Goal: Transaction & Acquisition: Purchase product/service

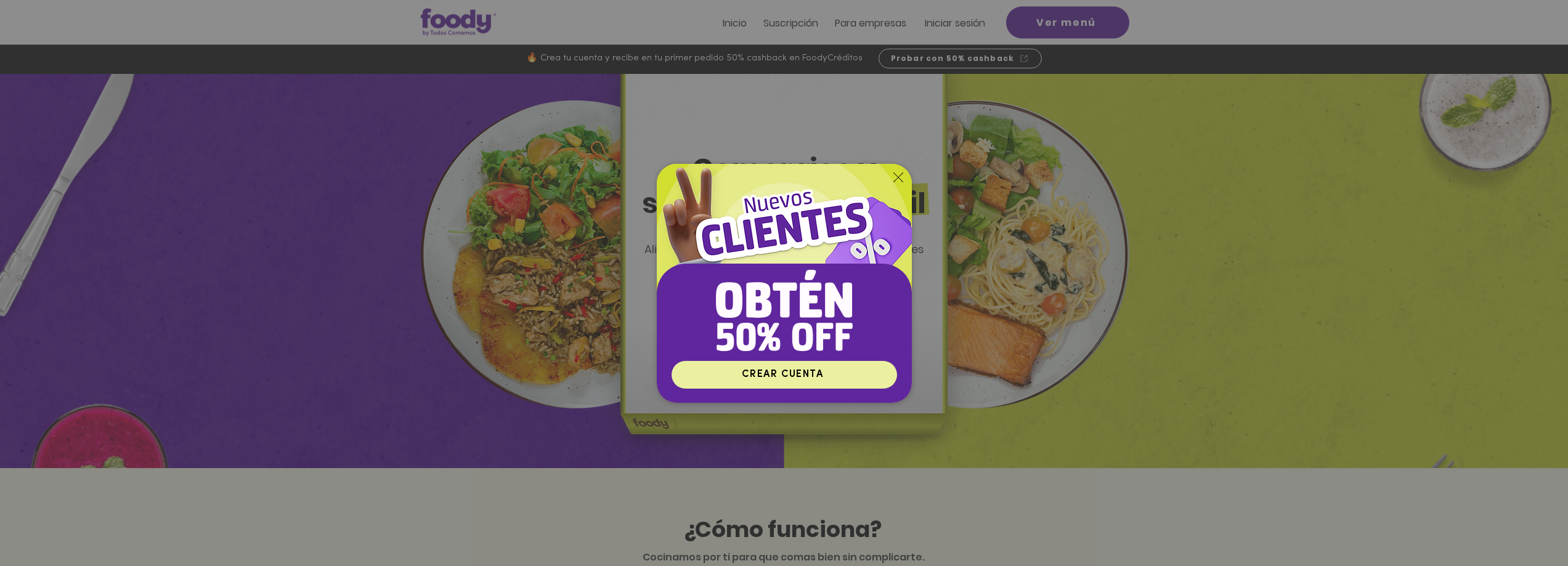
click at [763, 379] on span "CREAR CUENTA" at bounding box center [782, 374] width 81 height 10
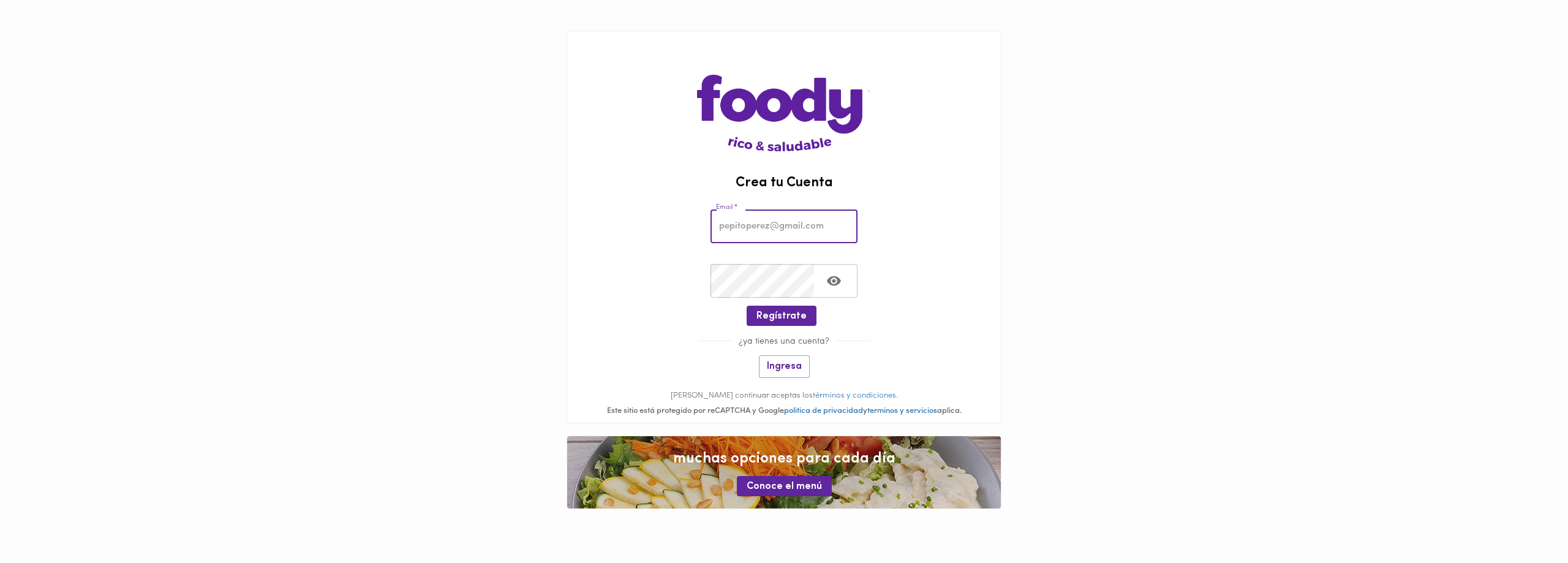
click at [766, 231] on input "email" at bounding box center [784, 226] width 147 height 34
type input "dbedoya1@gmail.com"
click at [788, 312] on span "Regístrate" at bounding box center [781, 317] width 50 height 12
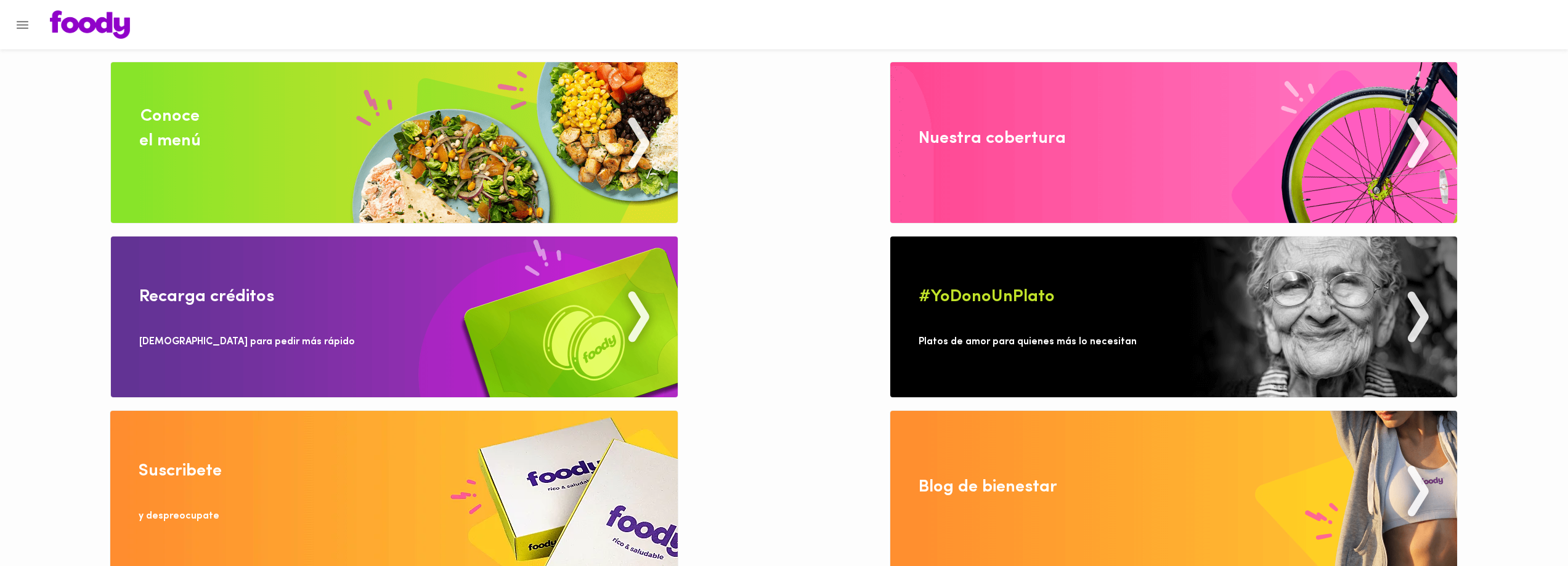
click at [960, 163] on img at bounding box center [1173, 142] width 566 height 161
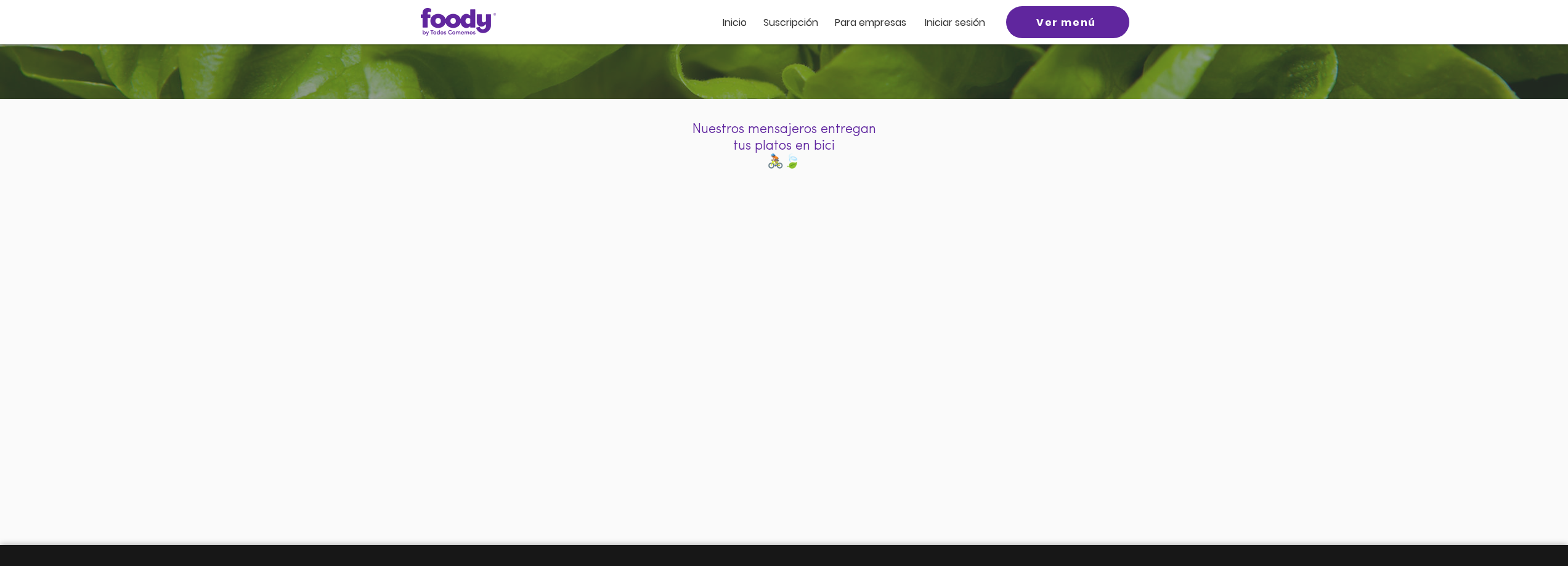
scroll to position [109, 0]
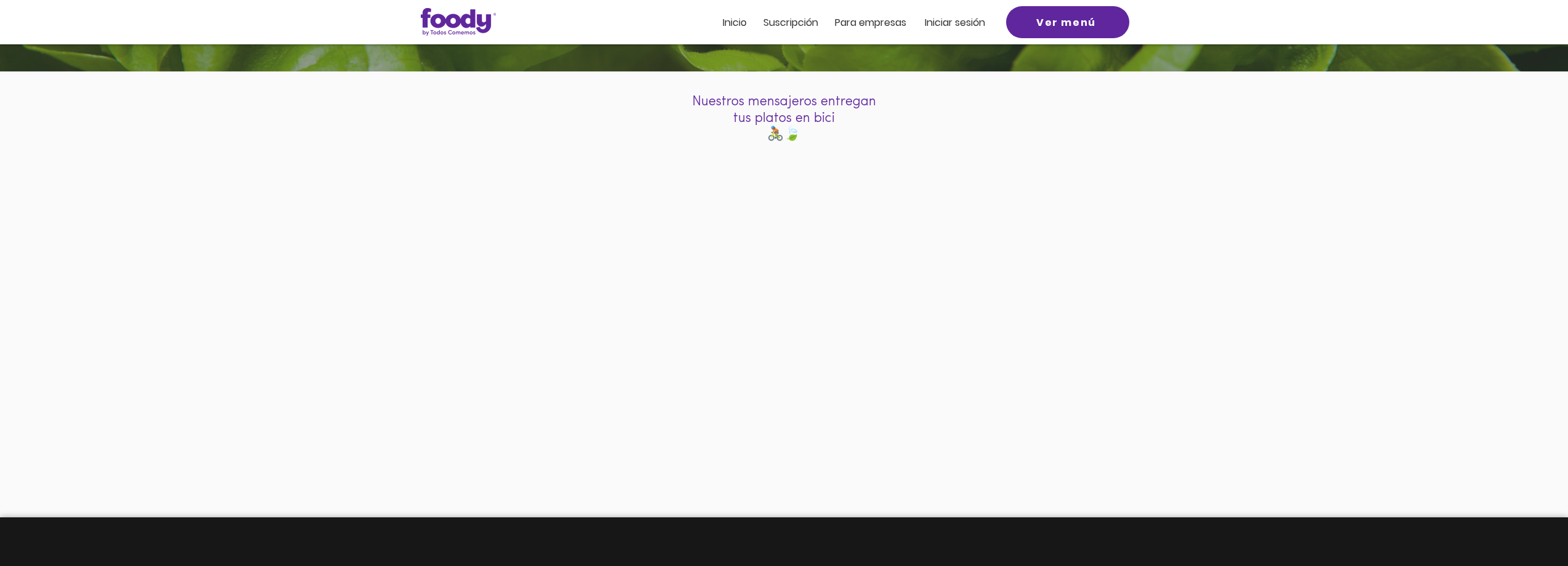
click at [747, 21] on span "Inicio" at bounding box center [734, 22] width 24 height 14
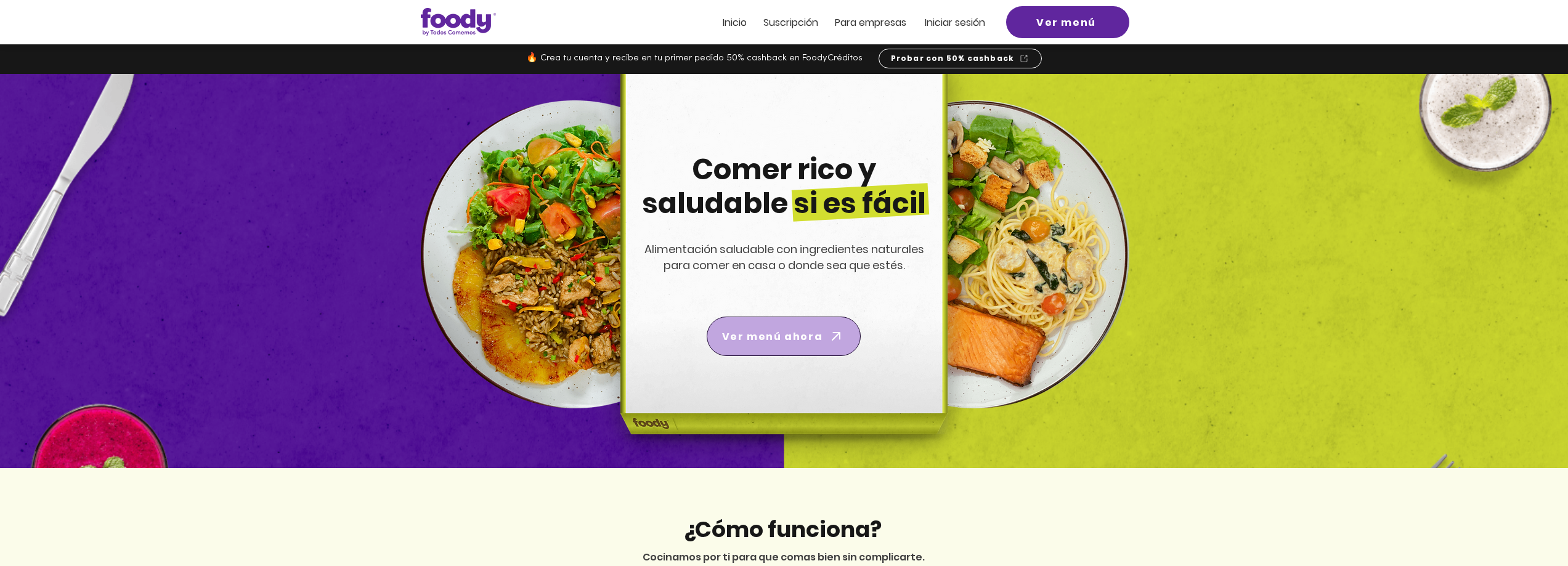
click at [790, 345] on span "Ver menú ahora" at bounding box center [783, 336] width 149 height 34
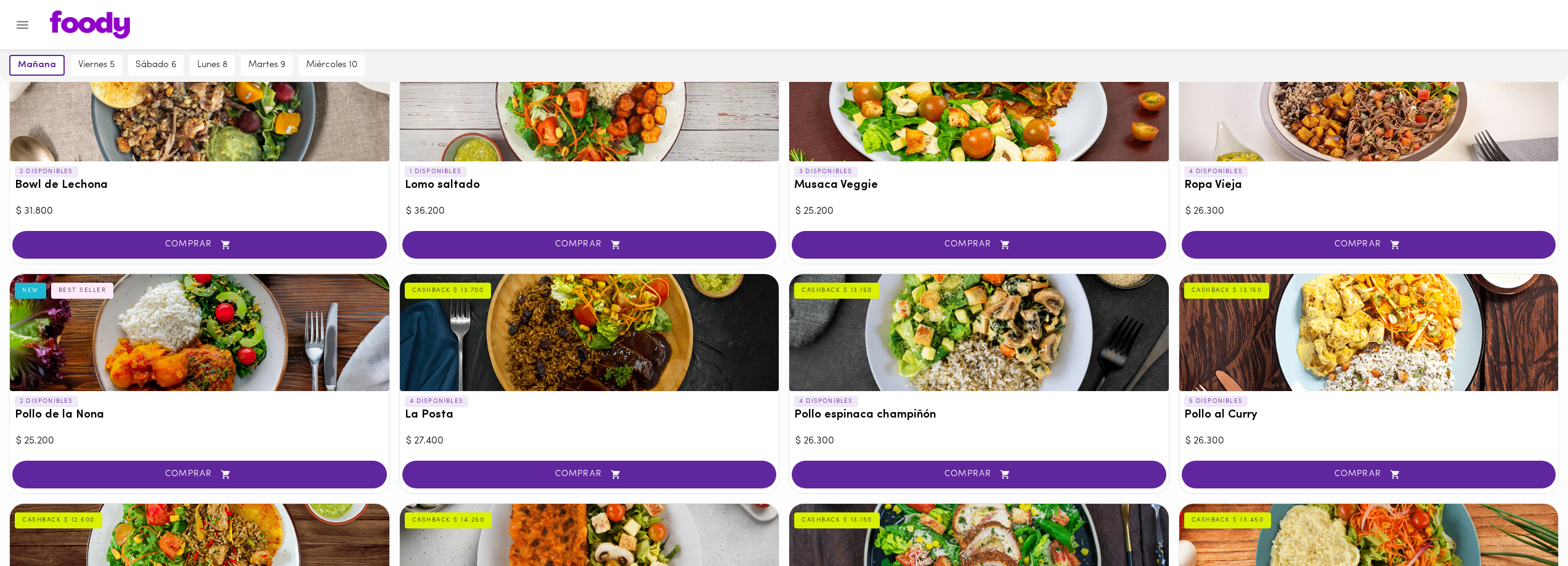
scroll to position [277, 0]
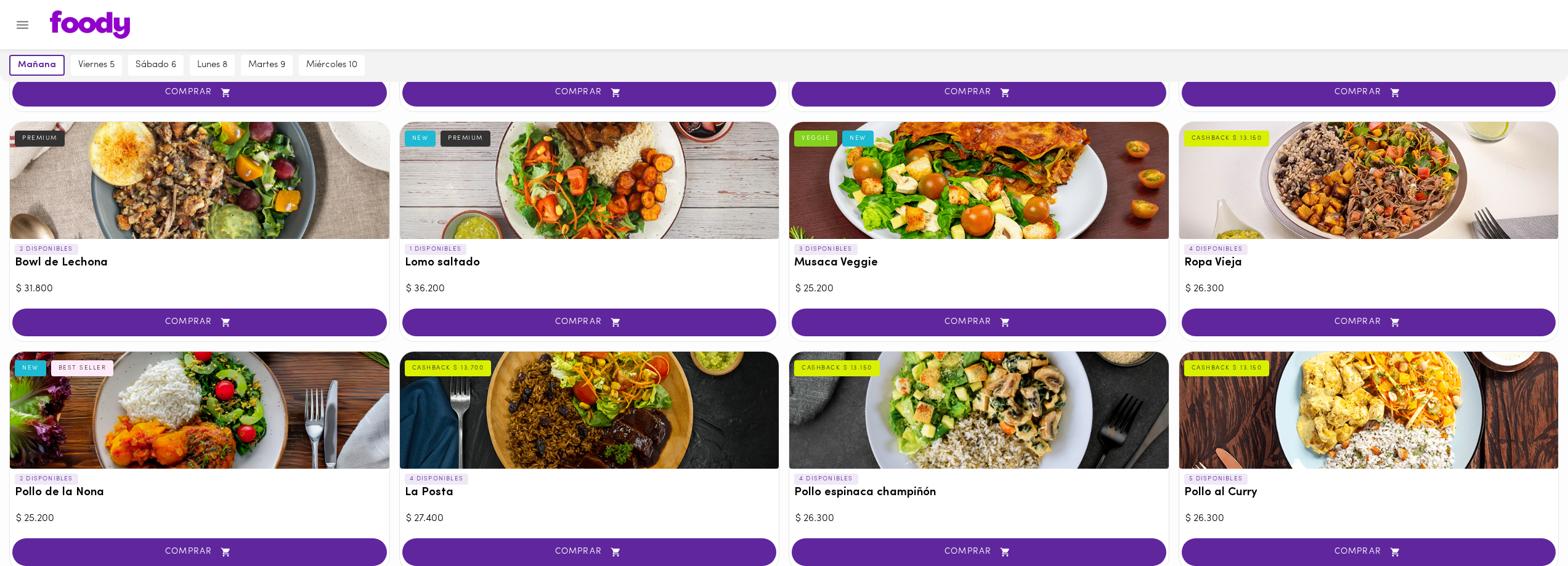
click at [1234, 149] on div at bounding box center [1368, 180] width 379 height 117
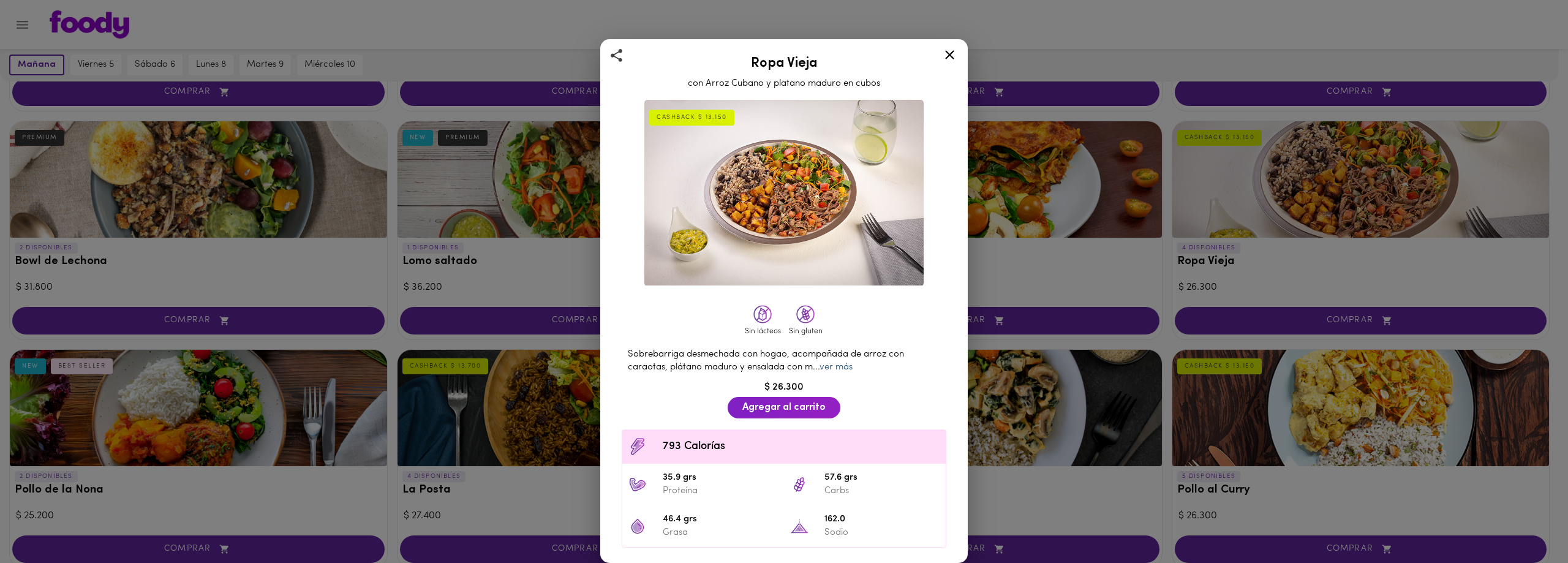
click at [830, 362] on link "ver más" at bounding box center [835, 367] width 33 height 9
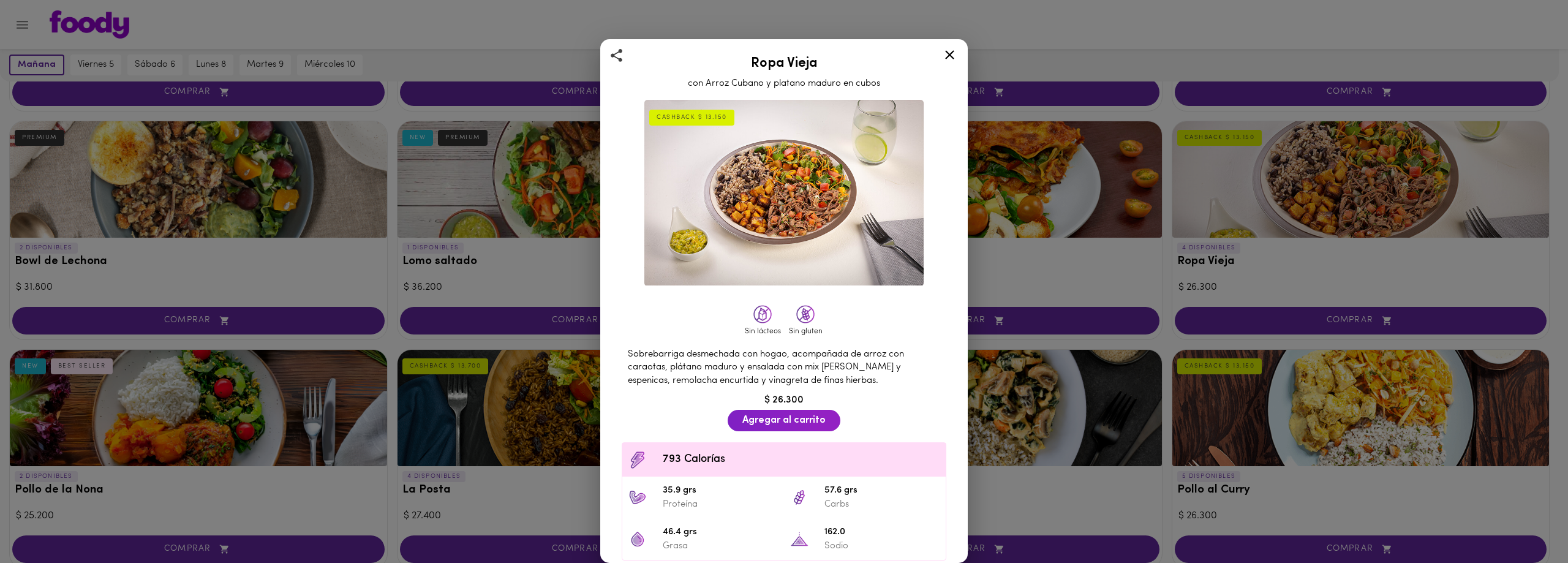
click at [949, 52] on icon at bounding box center [949, 55] width 15 height 15
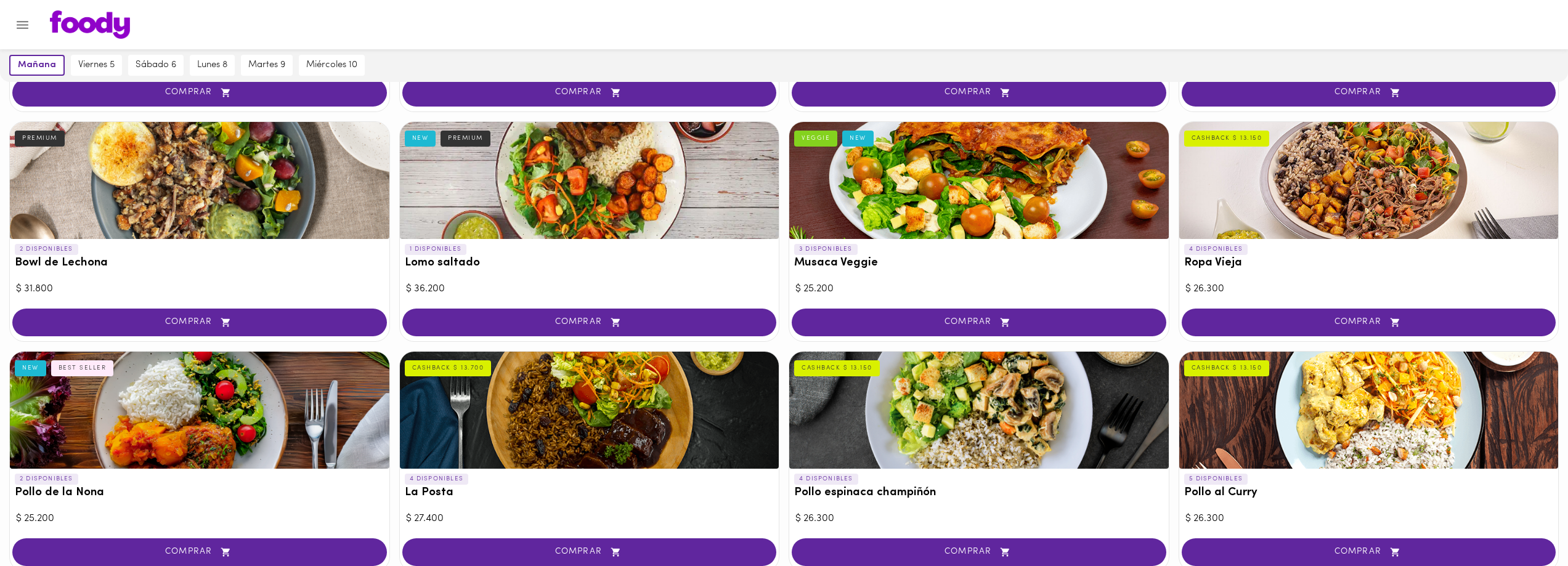
click at [955, 420] on div at bounding box center [978, 410] width 379 height 117
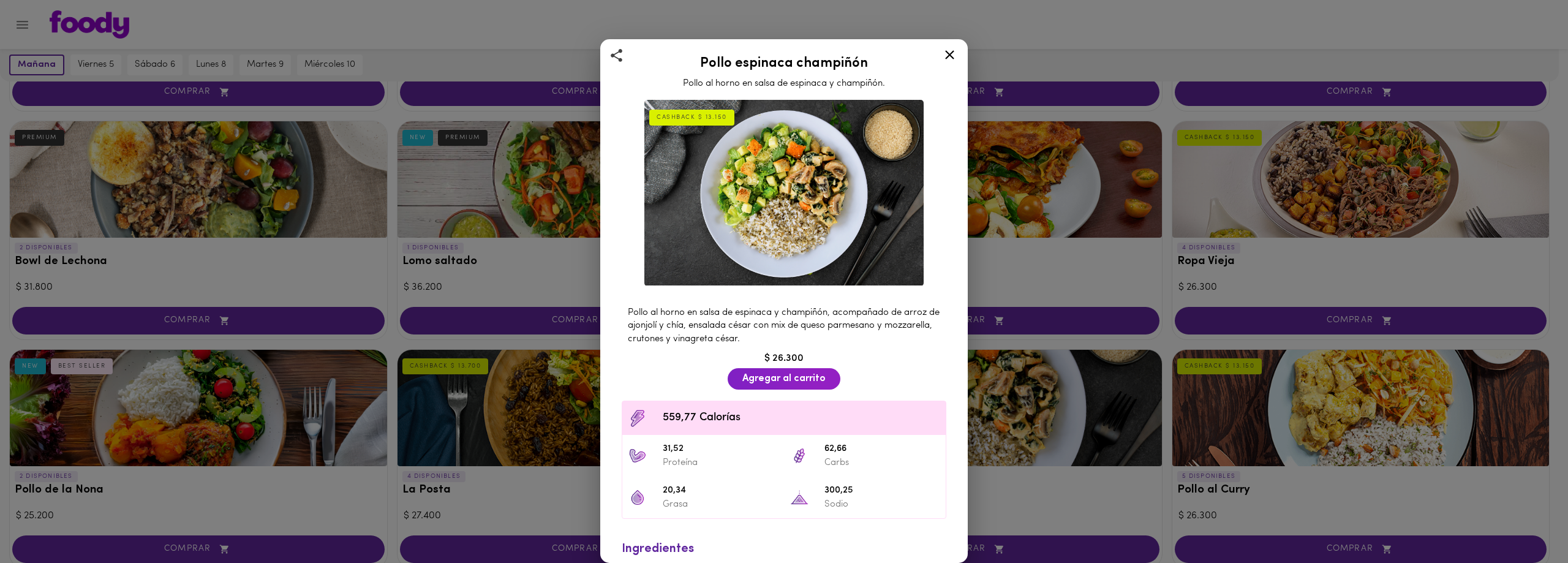
click at [945, 51] on icon at bounding box center [949, 55] width 15 height 15
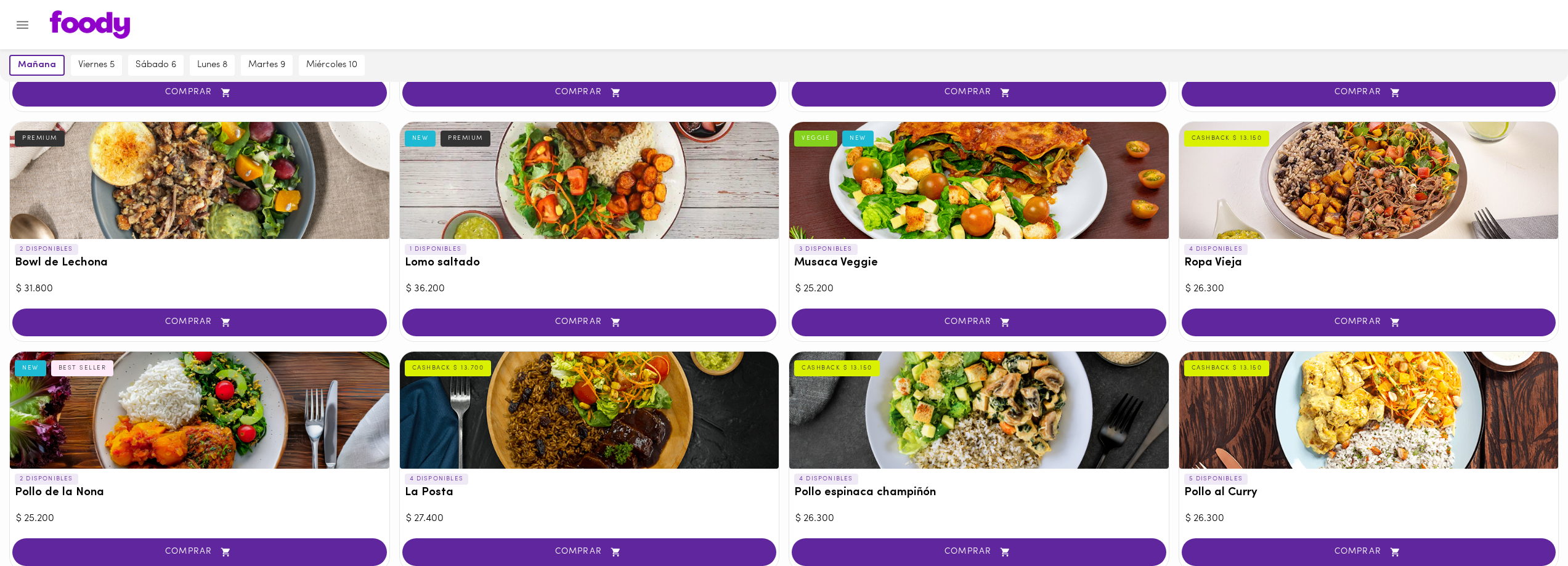
click at [1239, 414] on div at bounding box center [1368, 410] width 379 height 117
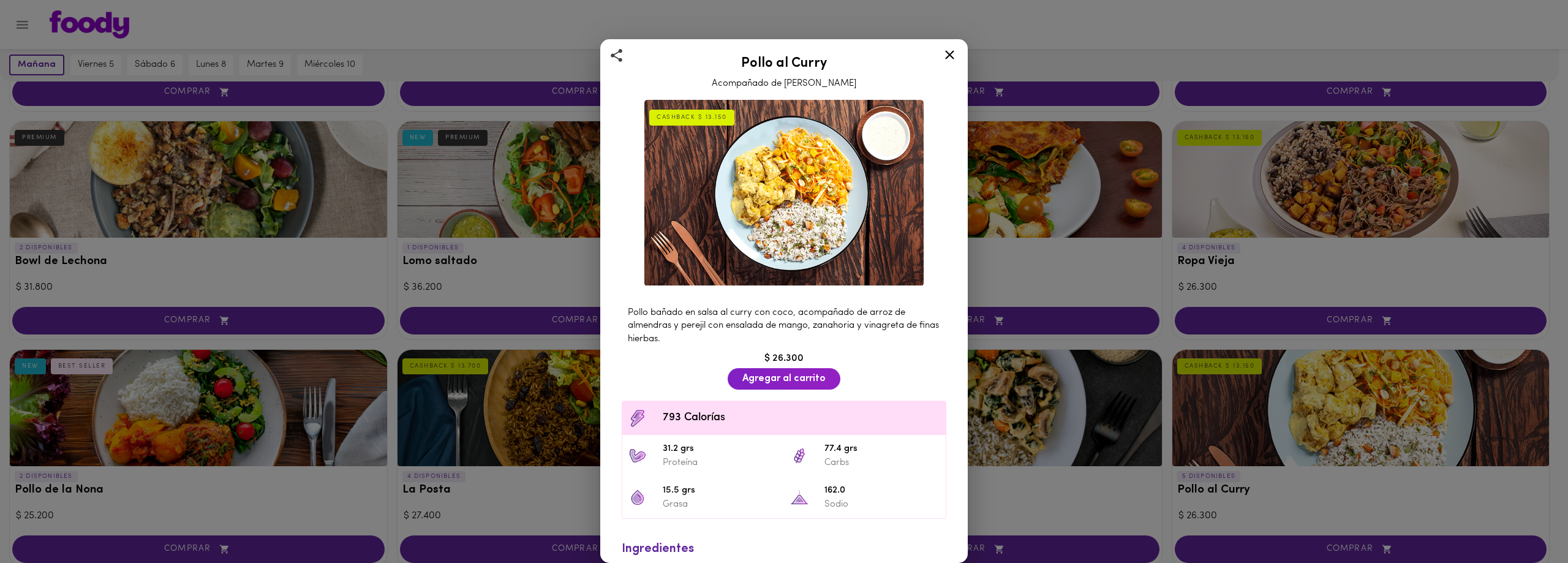
click at [949, 48] on icon at bounding box center [949, 55] width 15 height 15
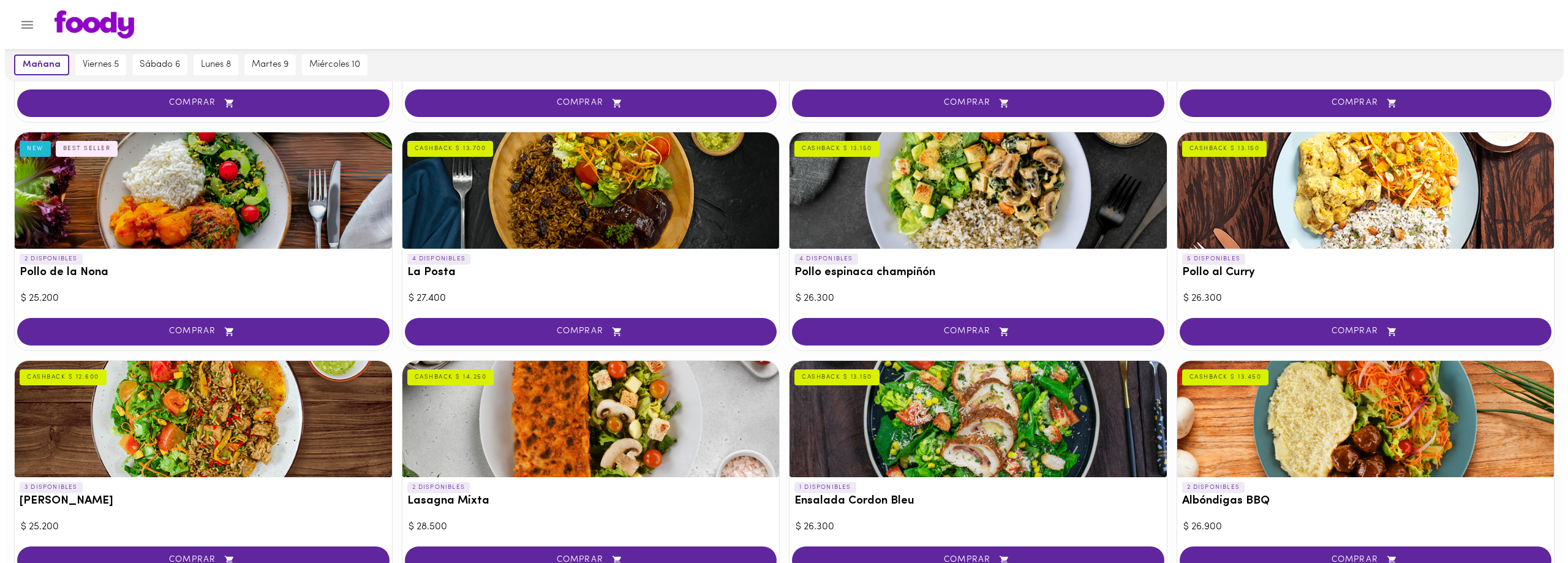
scroll to position [516, 0]
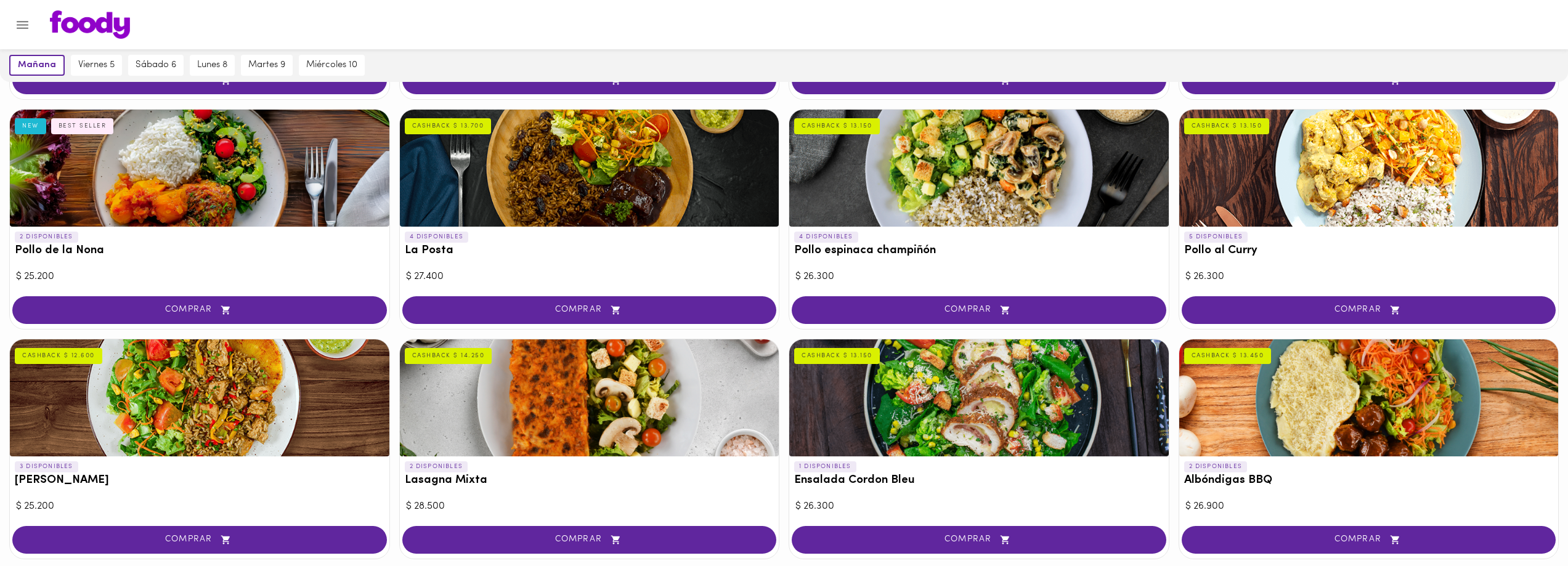
click at [563, 382] on div at bounding box center [589, 398] width 379 height 117
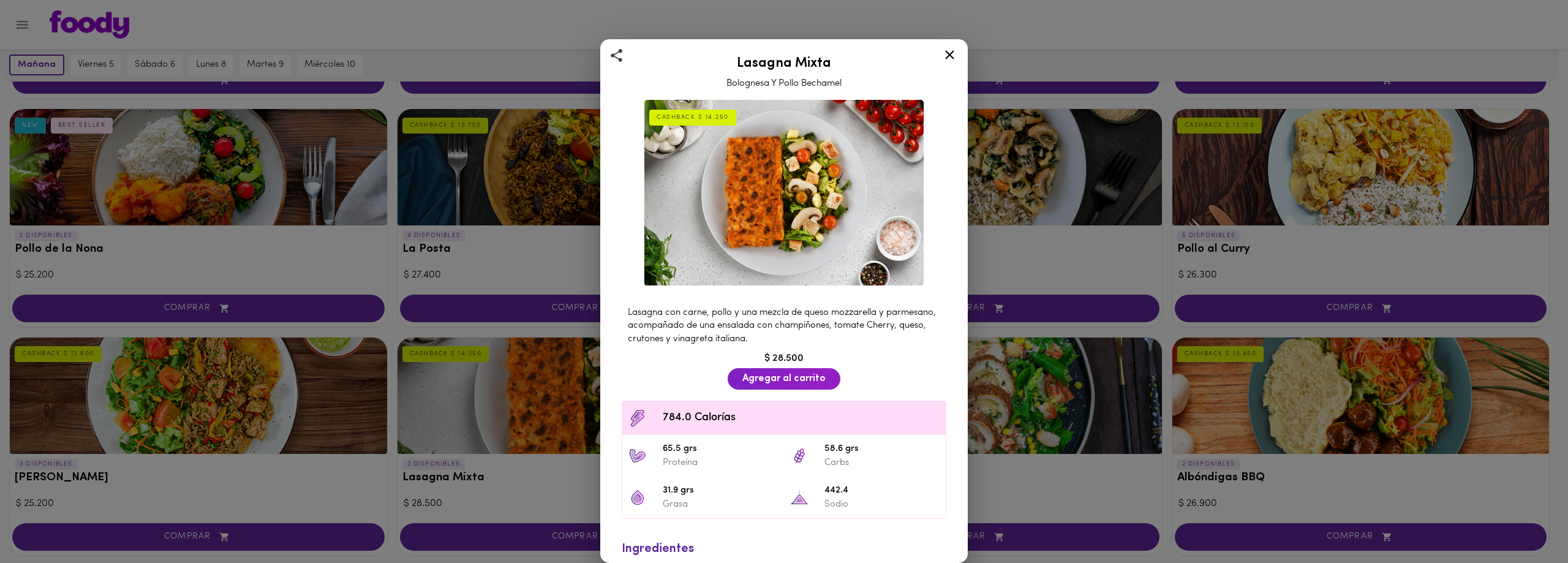
click at [945, 59] on icon at bounding box center [949, 55] width 15 height 15
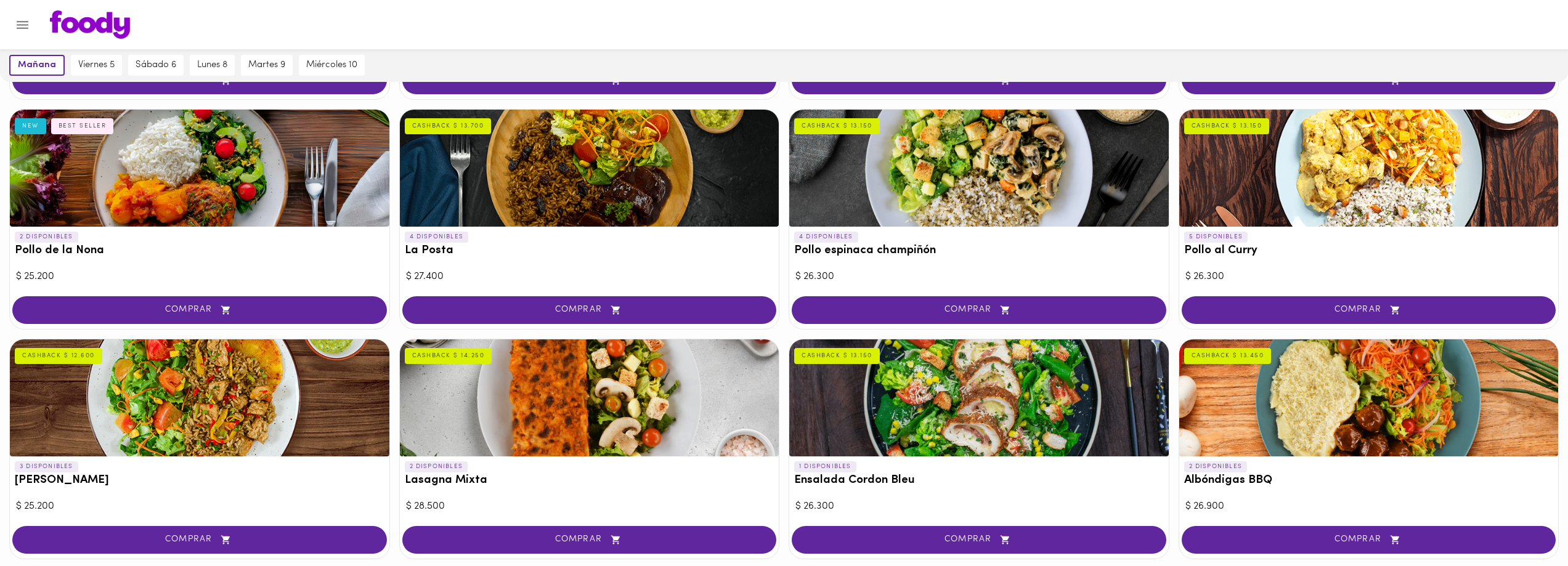
click at [996, 161] on div at bounding box center [978, 168] width 379 height 117
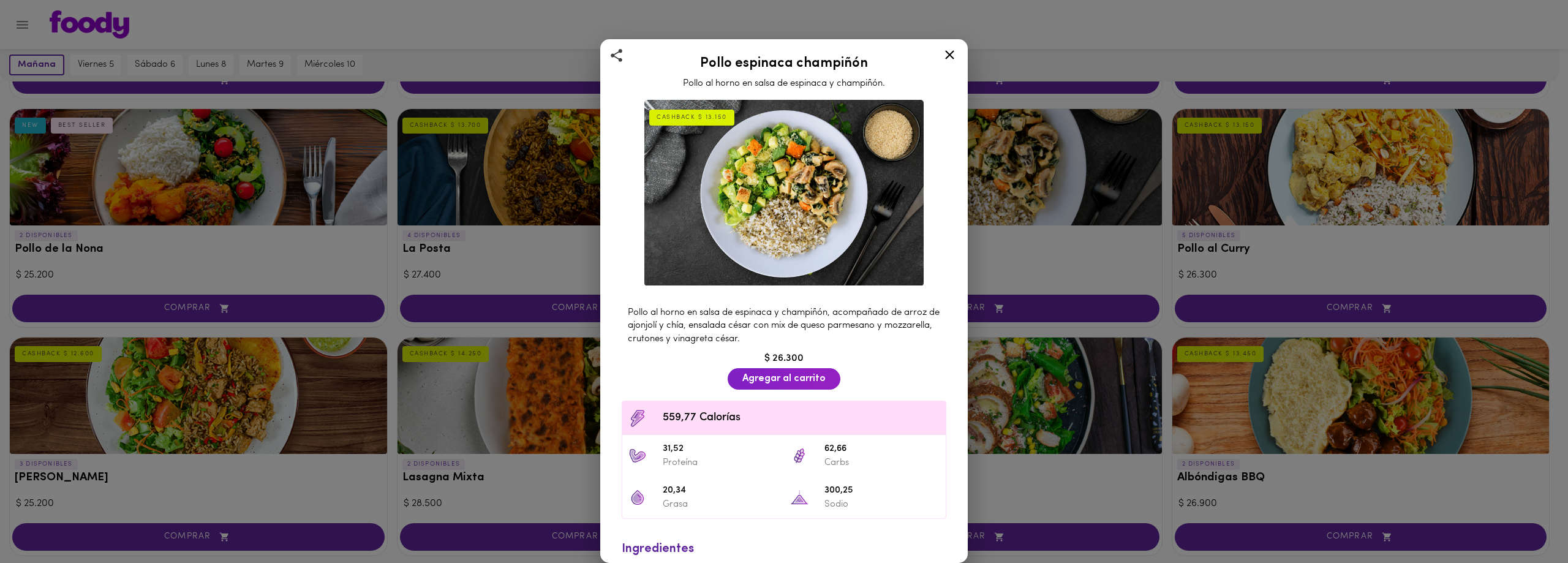
scroll to position [75, 0]
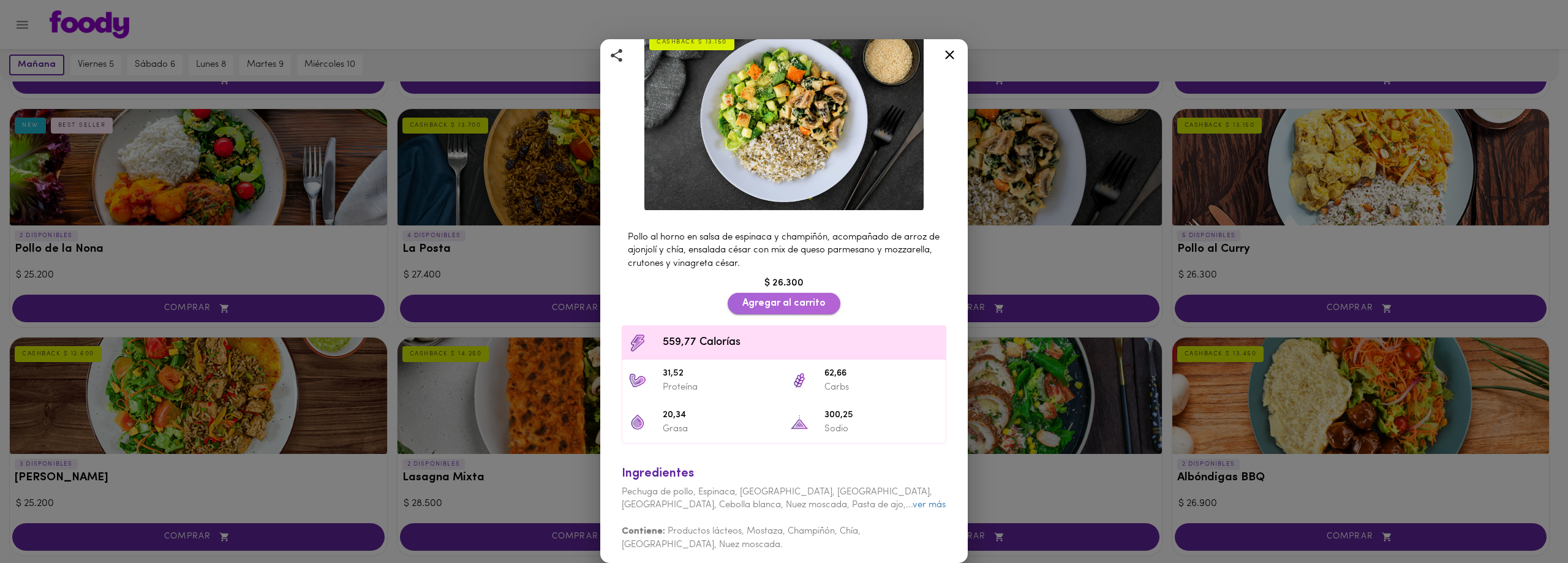
click at [757, 298] on span "Agregar al carrito" at bounding box center [784, 303] width 83 height 12
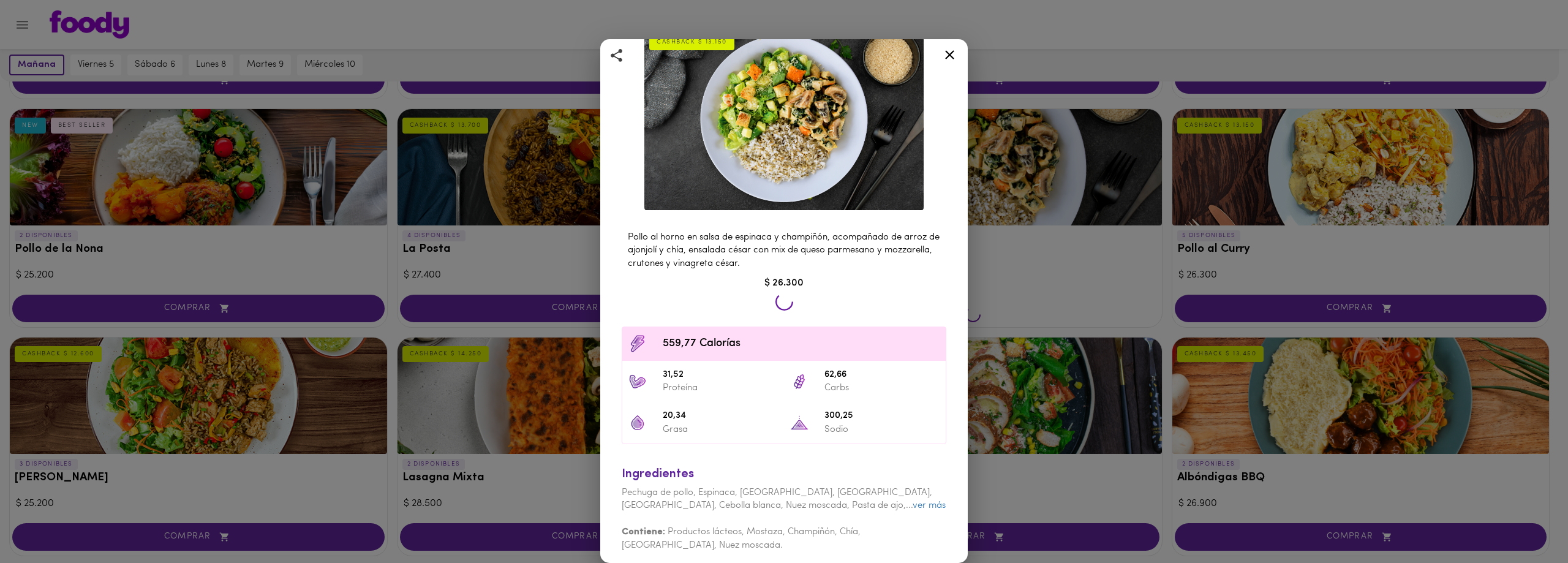
scroll to position [517, 0]
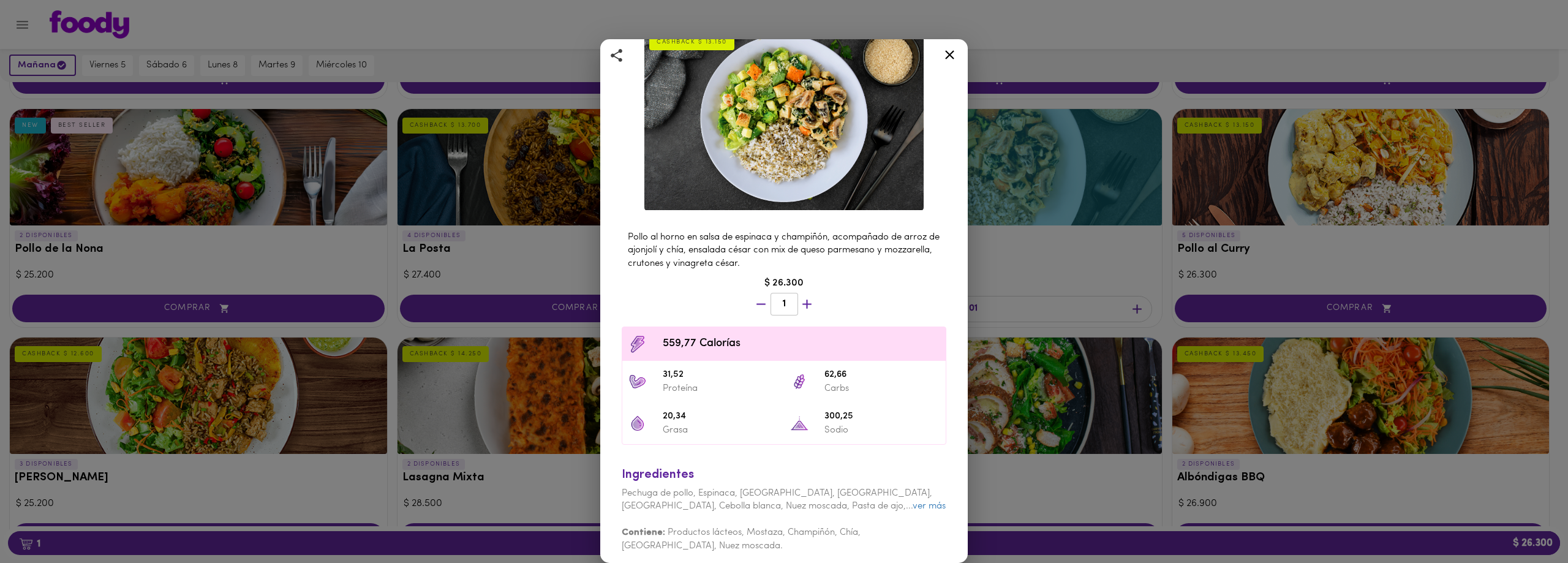
click at [950, 59] on icon at bounding box center [949, 55] width 15 height 15
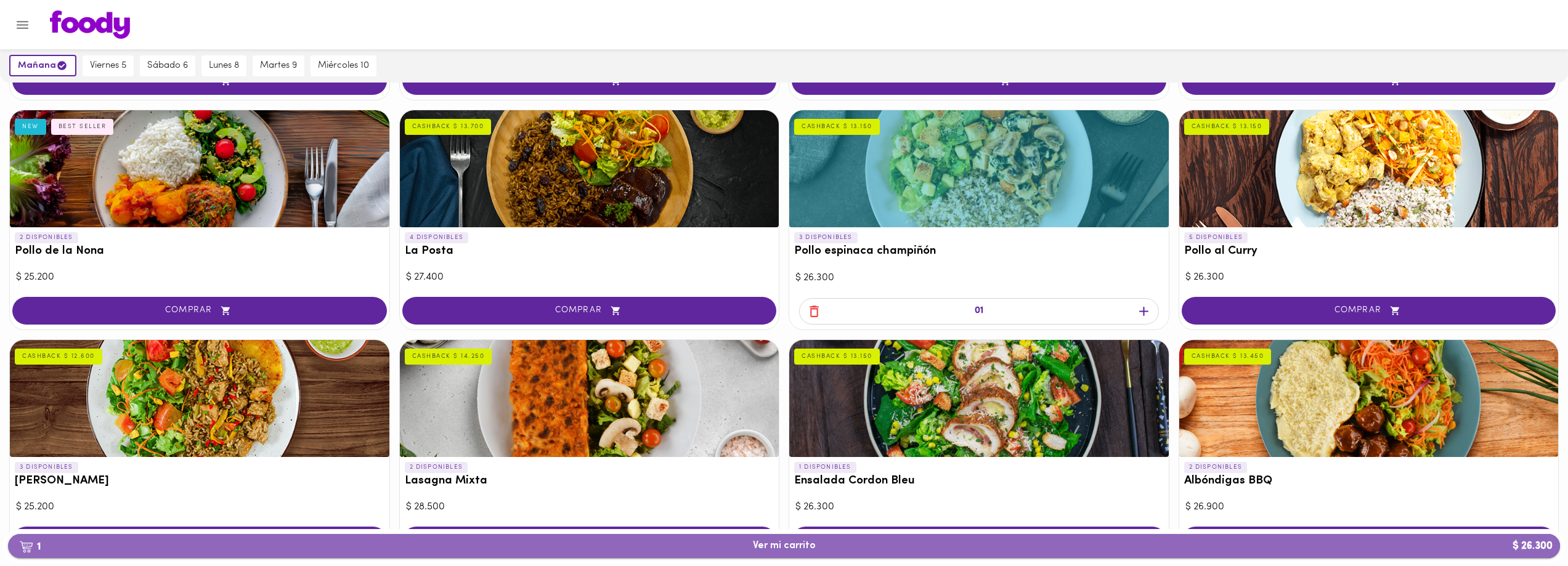
click at [806, 549] on span "1 Ver mi carrito $ 26.300" at bounding box center [784, 545] width 63 height 12
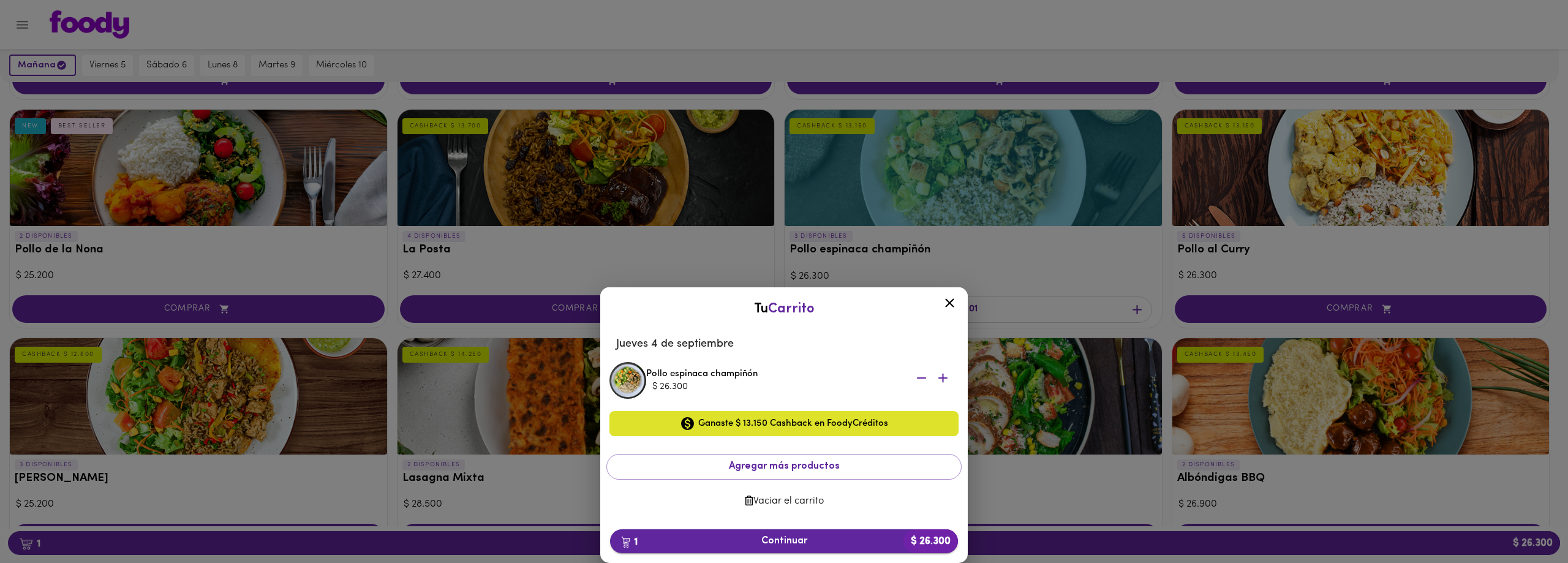
click at [808, 543] on span "1 Continuar $ 26.300" at bounding box center [784, 541] width 328 height 12
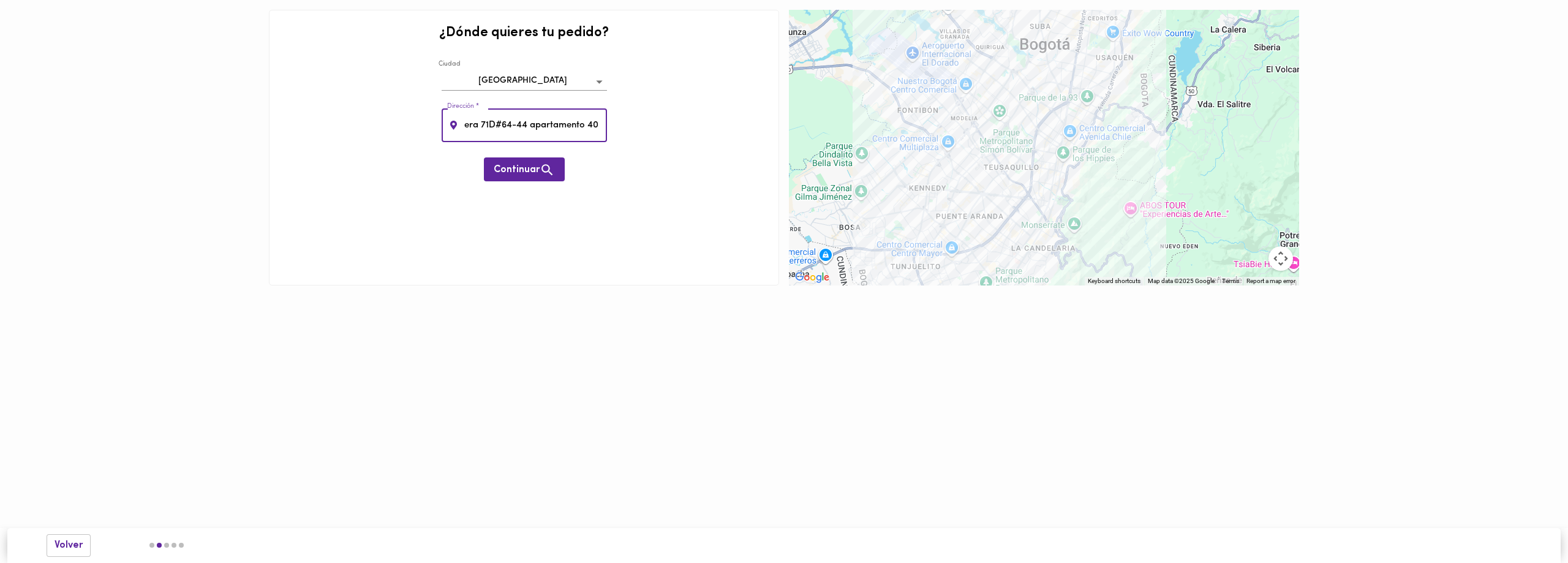
scroll to position [0, 24]
type input "Carrera 71D#64-44 apartamento 402"
click at [517, 171] on span "Continuar" at bounding box center [525, 169] width 61 height 15
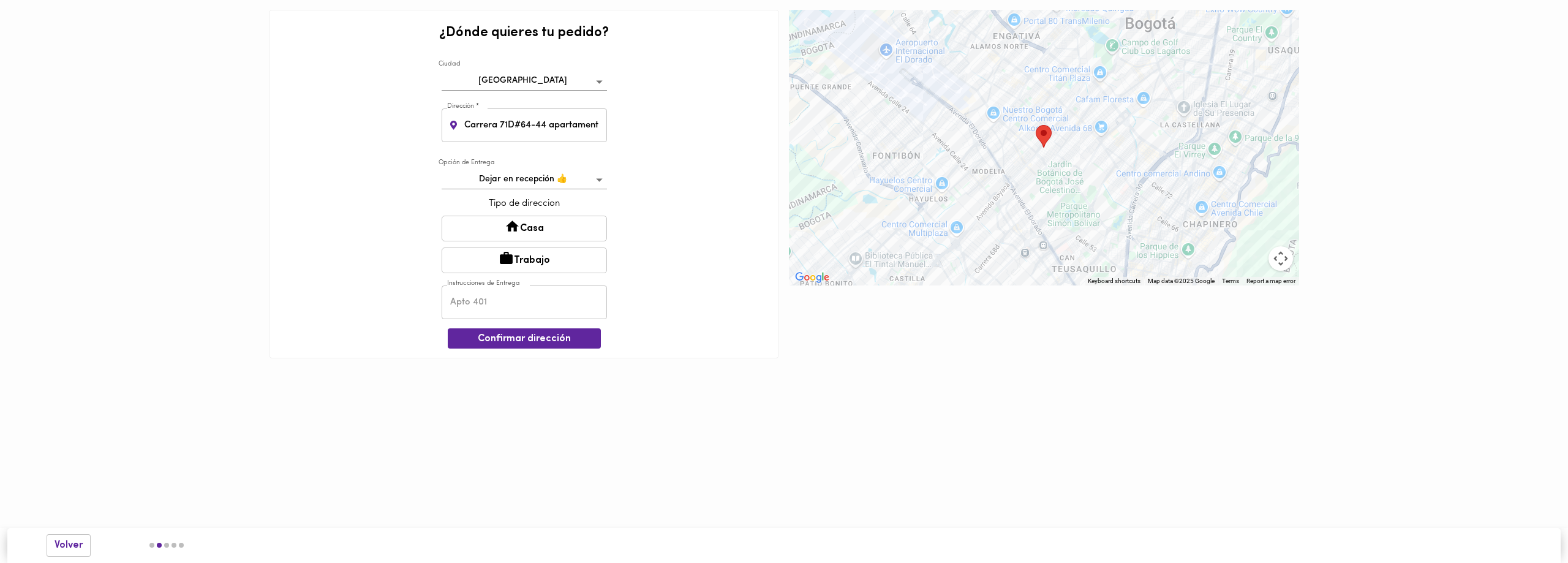
click at [525, 228] on button "Casa" at bounding box center [524, 228] width 166 height 26
click at [486, 303] on input "text" at bounding box center [524, 303] width 166 height 34
type input "Edificio palo verde apartamento 402"
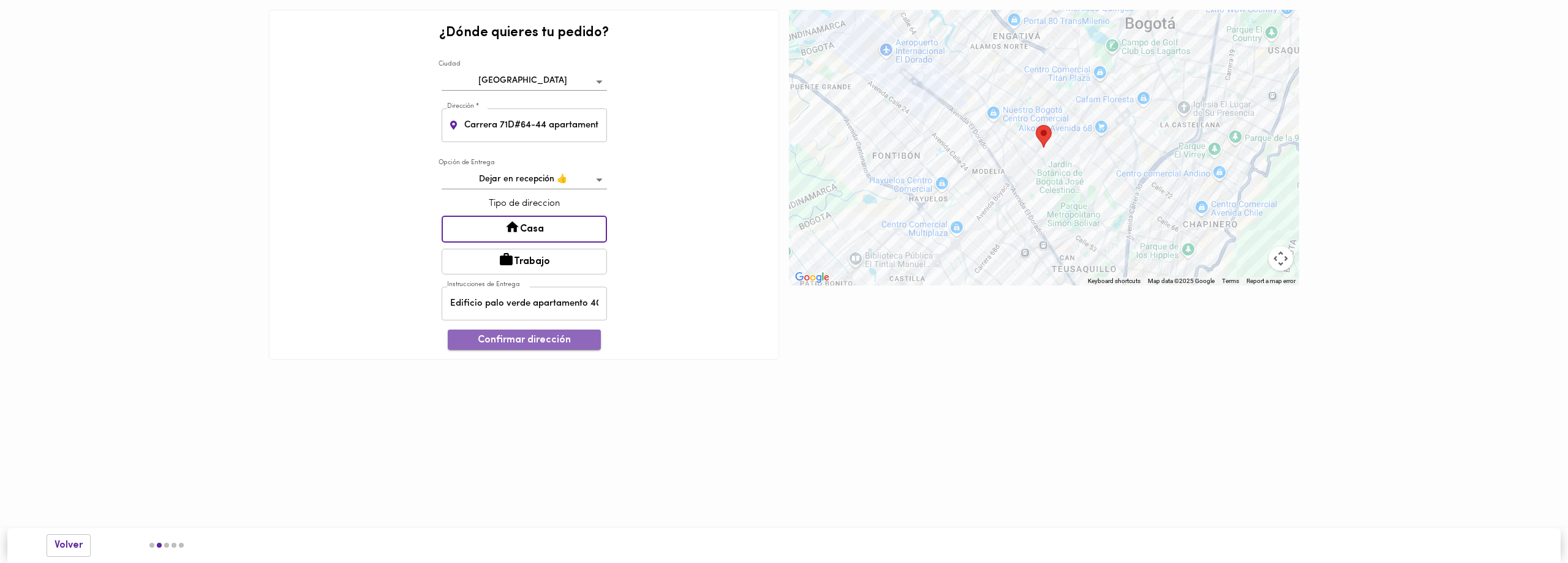
click at [533, 339] on span "Confirmar dirección" at bounding box center [524, 340] width 134 height 12
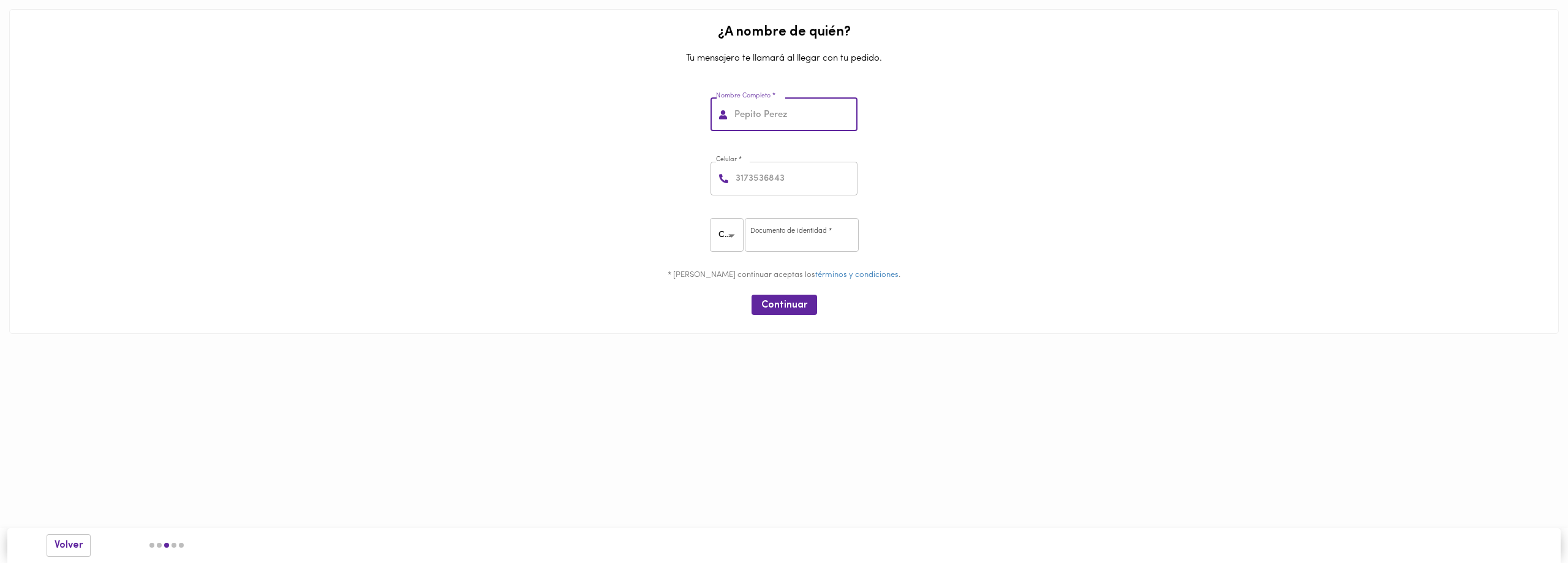
click at [752, 123] on input "text" at bounding box center [795, 114] width 125 height 34
type input "Diego Alejandro Bedoya Terreros"
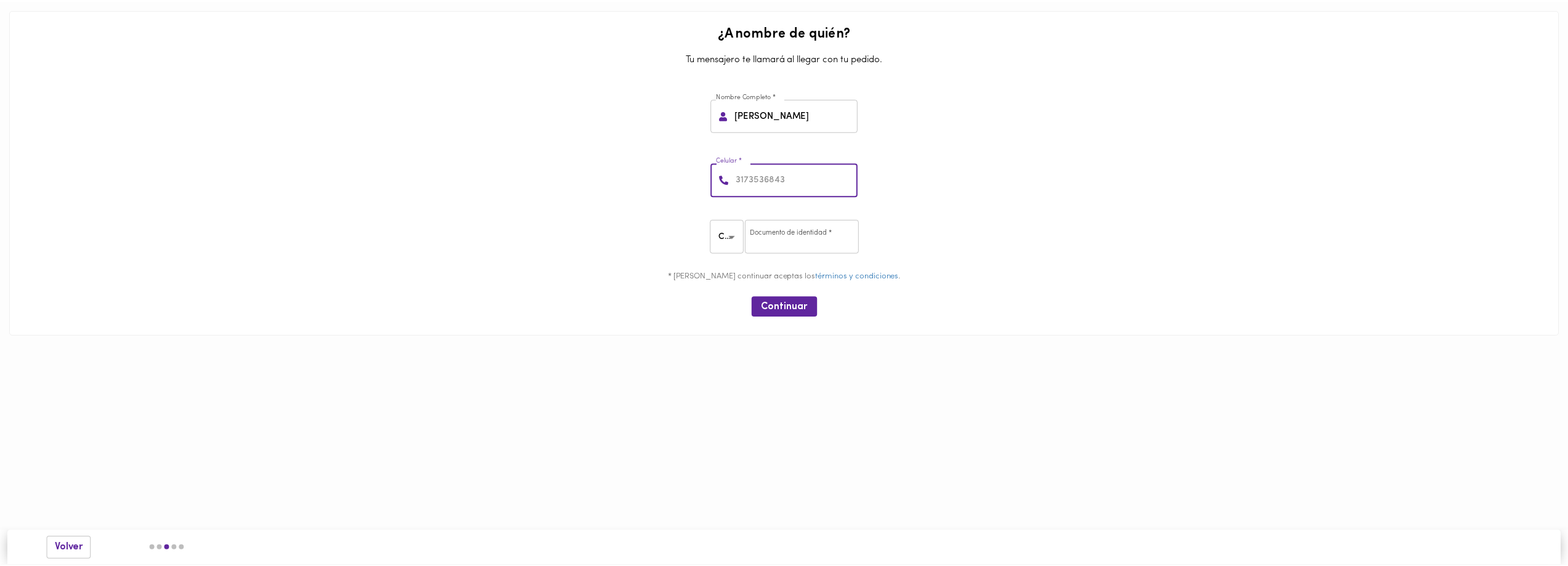
scroll to position [0, 0]
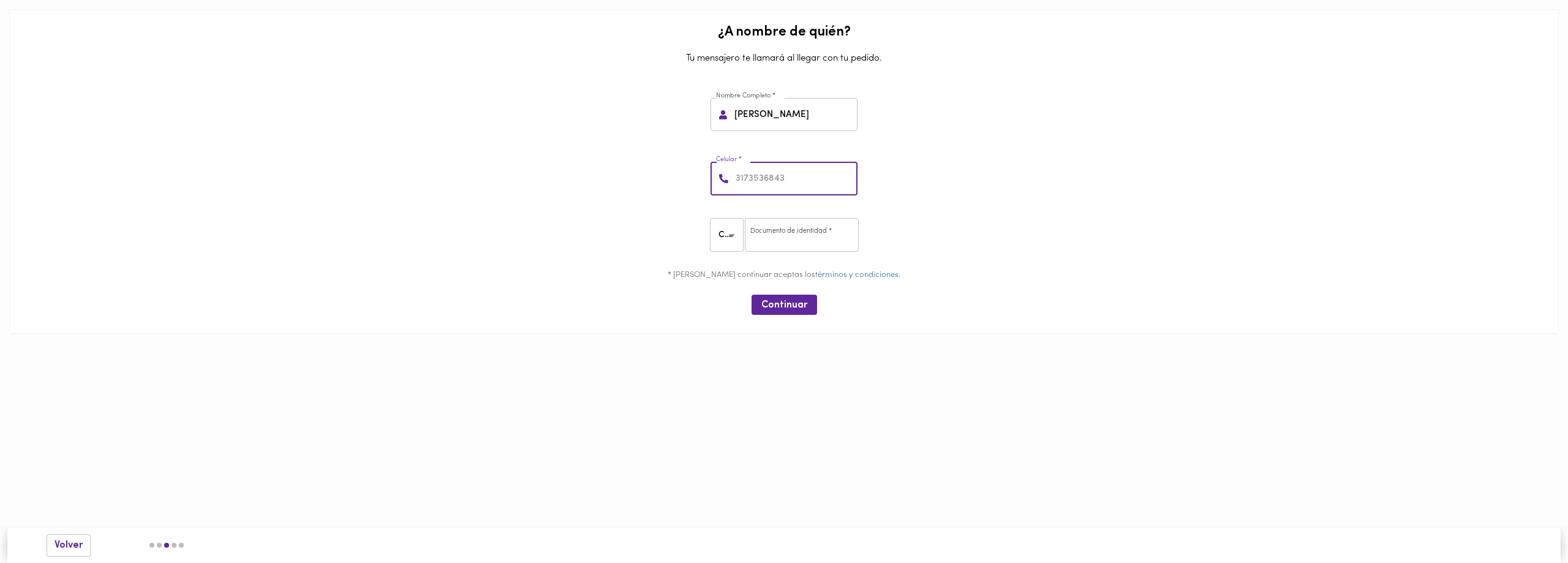
click at [777, 183] on input "number" at bounding box center [795, 179] width 124 height 34
type input "3103241349"
click at [808, 241] on input "number" at bounding box center [802, 235] width 114 height 34
type input "79794151"
click at [787, 305] on span "Continuar" at bounding box center [784, 306] width 46 height 12
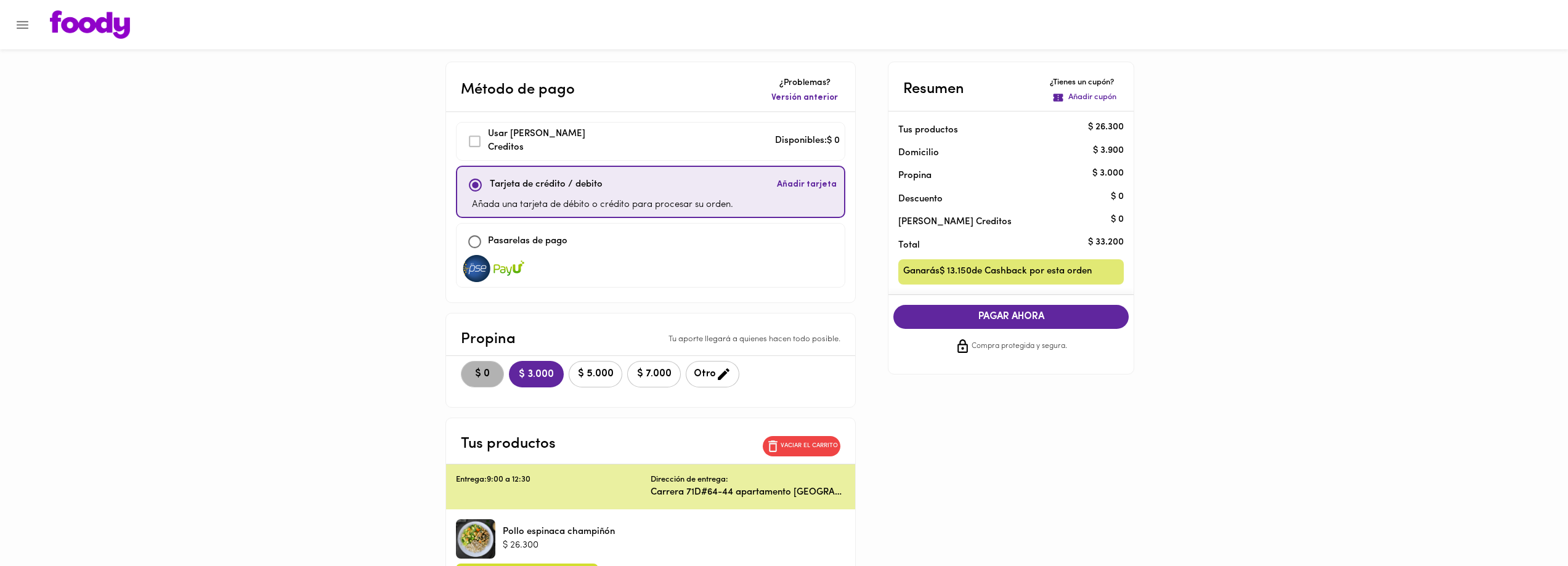
click at [474, 375] on span "$ 0" at bounding box center [482, 374] width 27 height 12
click at [477, 270] on img at bounding box center [477, 268] width 31 height 27
checkbox input "false"
checkbox input "true"
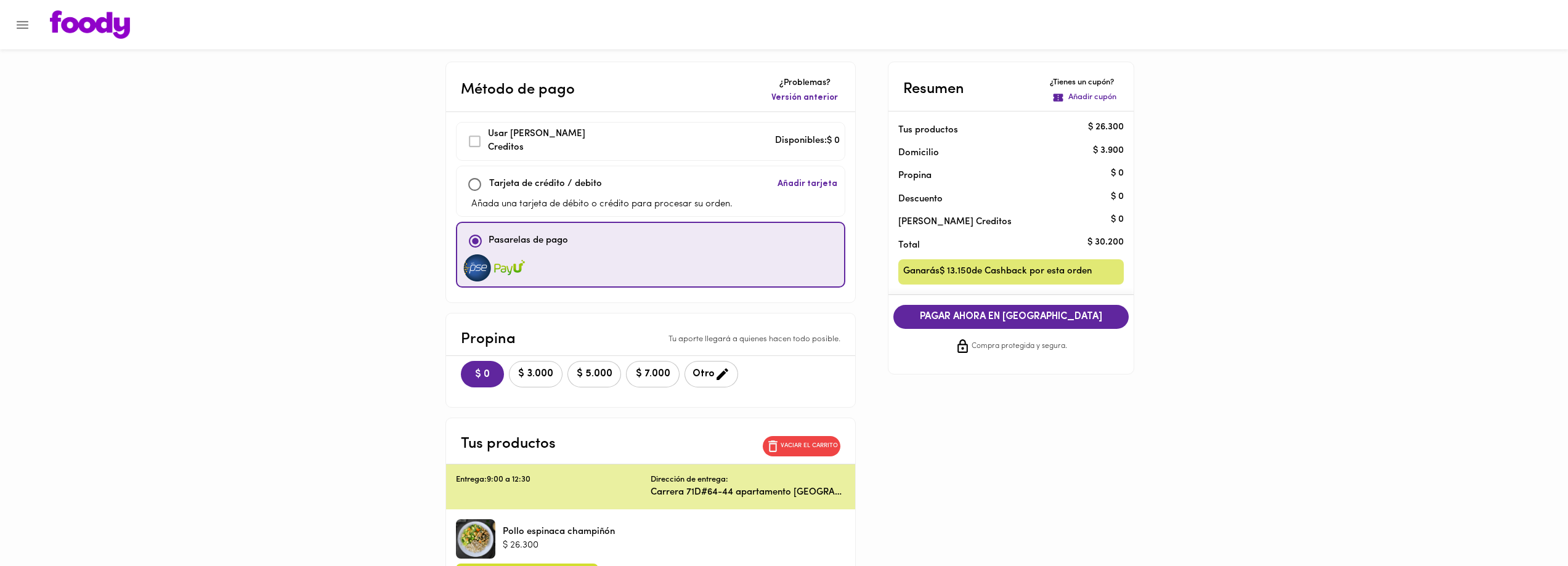
click at [524, 364] on button "$ 3.000" at bounding box center [535, 374] width 54 height 26
